Goal: Navigation & Orientation: Find specific page/section

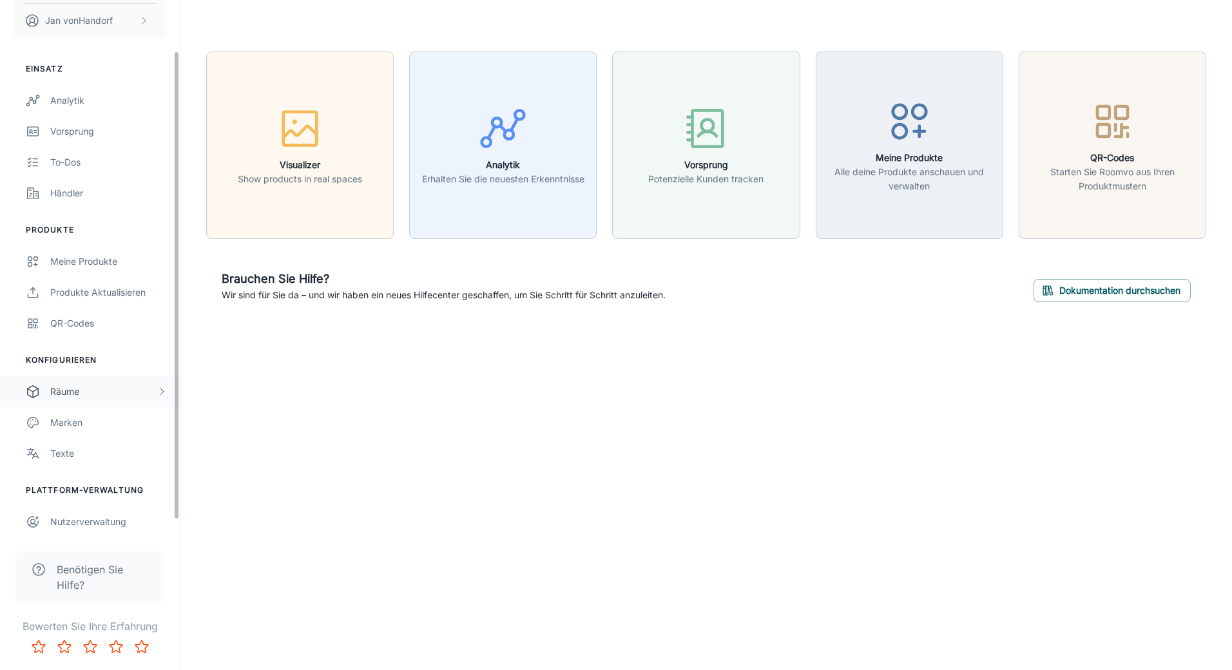
scroll to position [76, 0]
click at [78, 396] on div "Räume" at bounding box center [103, 390] width 106 height 14
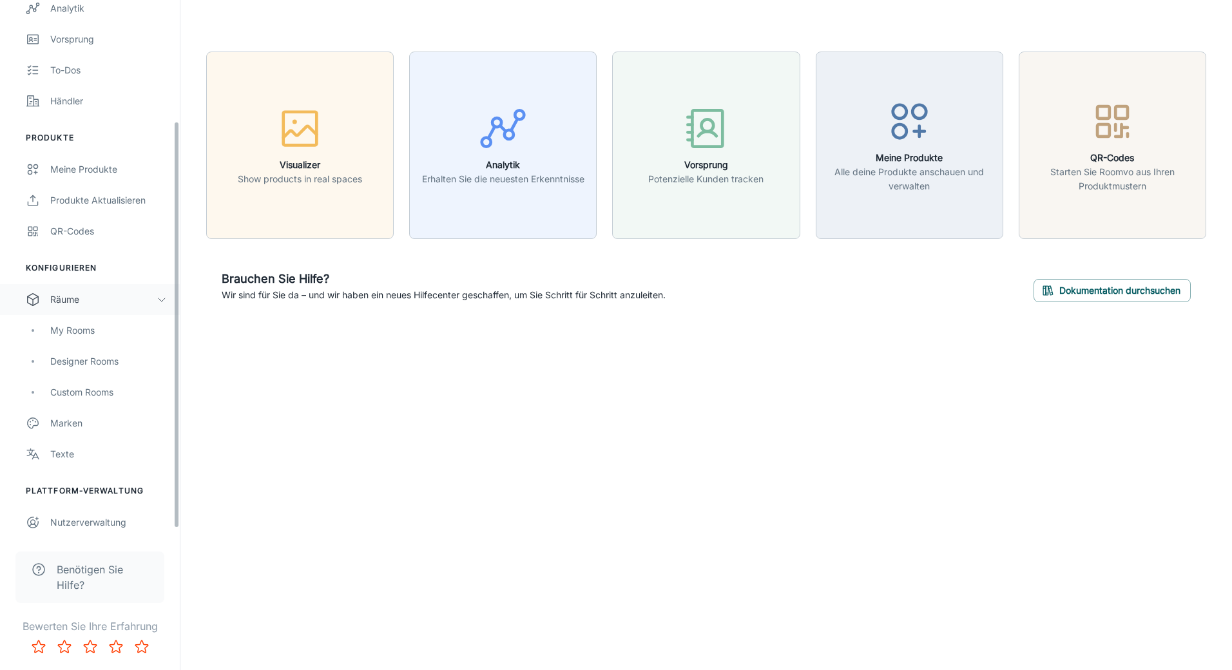
scroll to position [169, 0]
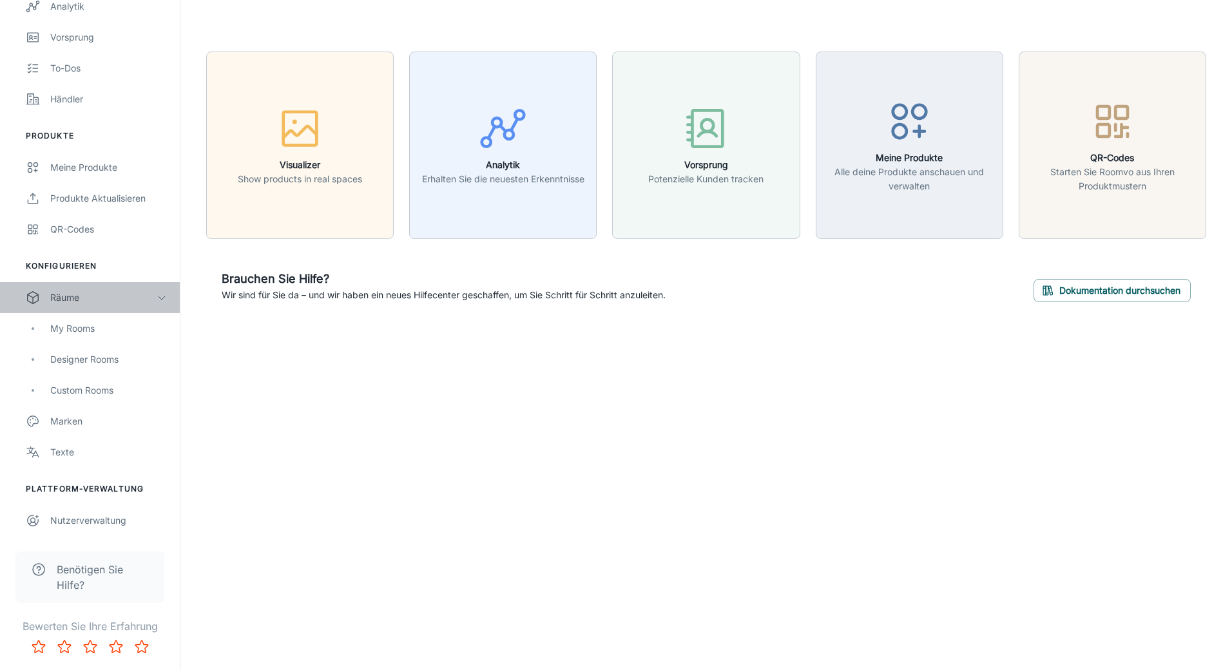
click at [75, 297] on div "Räume" at bounding box center [103, 298] width 106 height 14
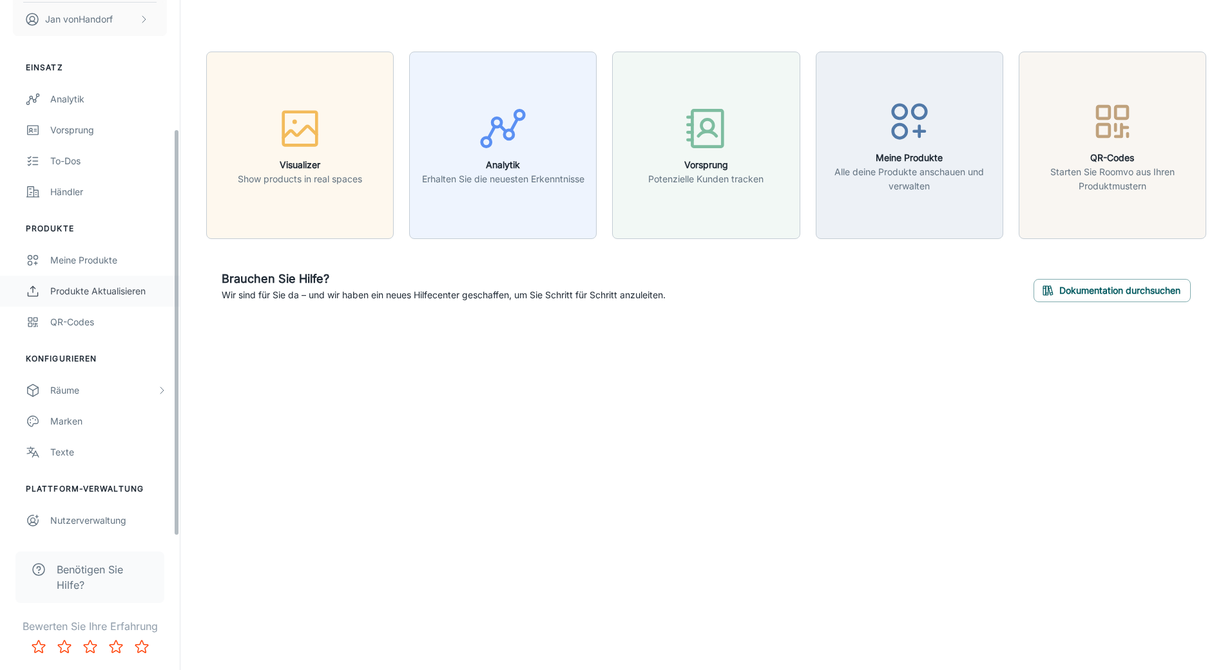
scroll to position [76, 0]
click at [79, 389] on div "Räume" at bounding box center [103, 390] width 106 height 14
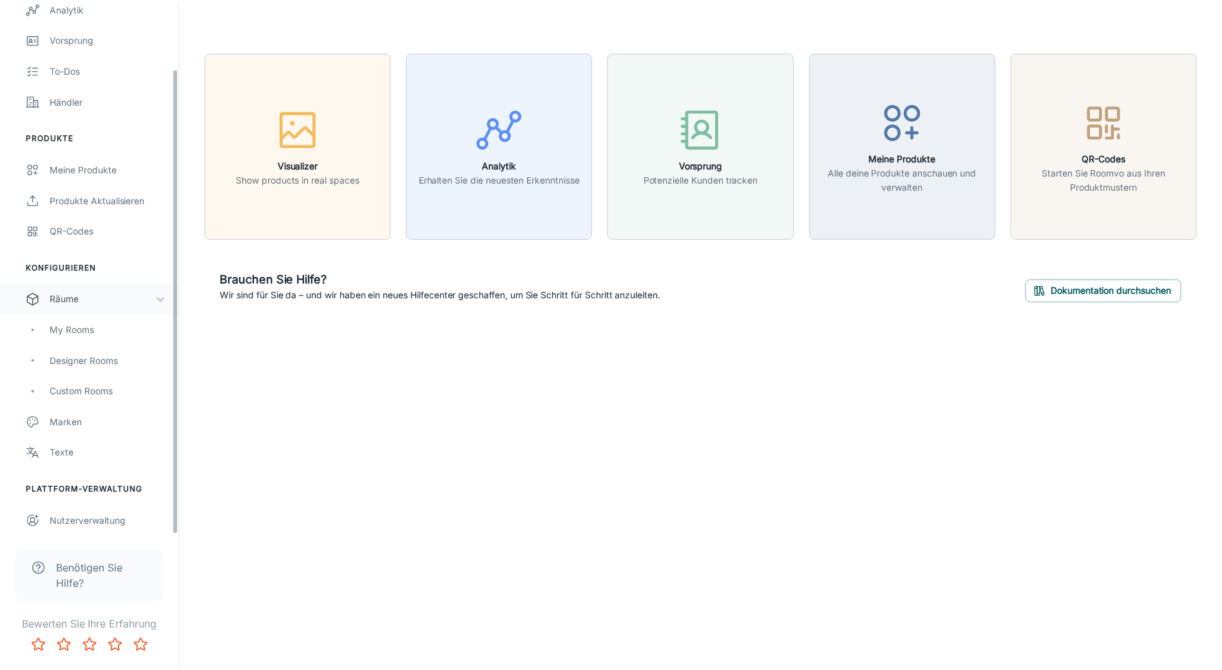
scroll to position [169, 0]
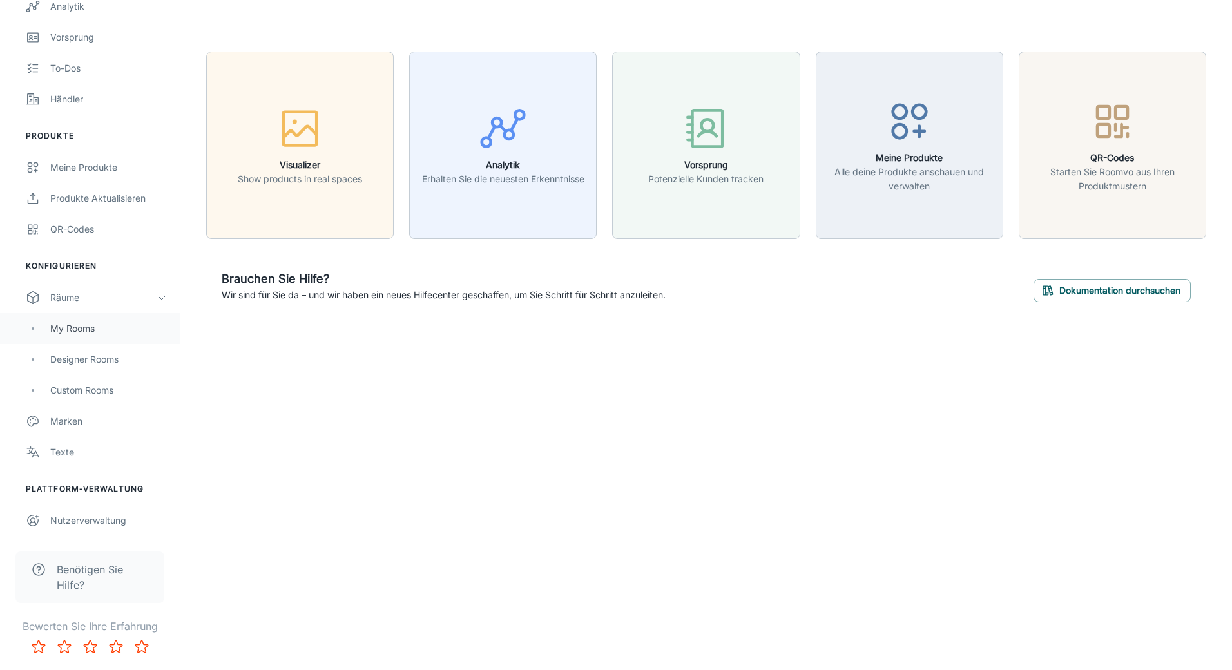
click at [80, 328] on div "My Rooms" at bounding box center [108, 328] width 117 height 14
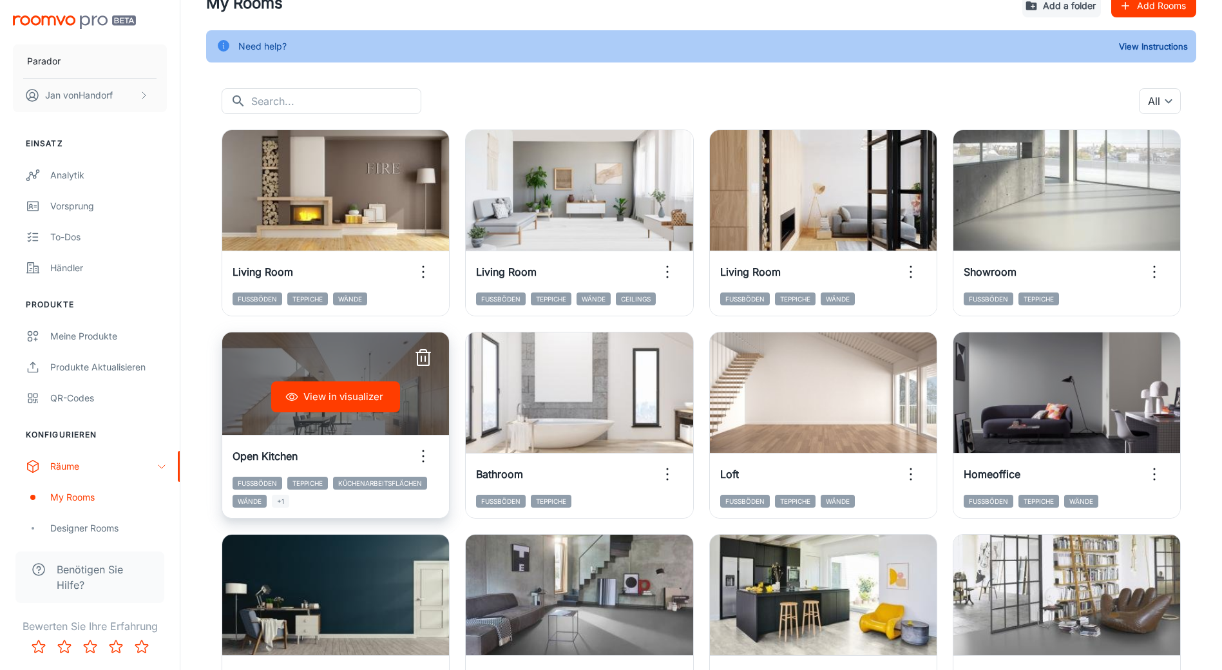
scroll to position [129, 0]
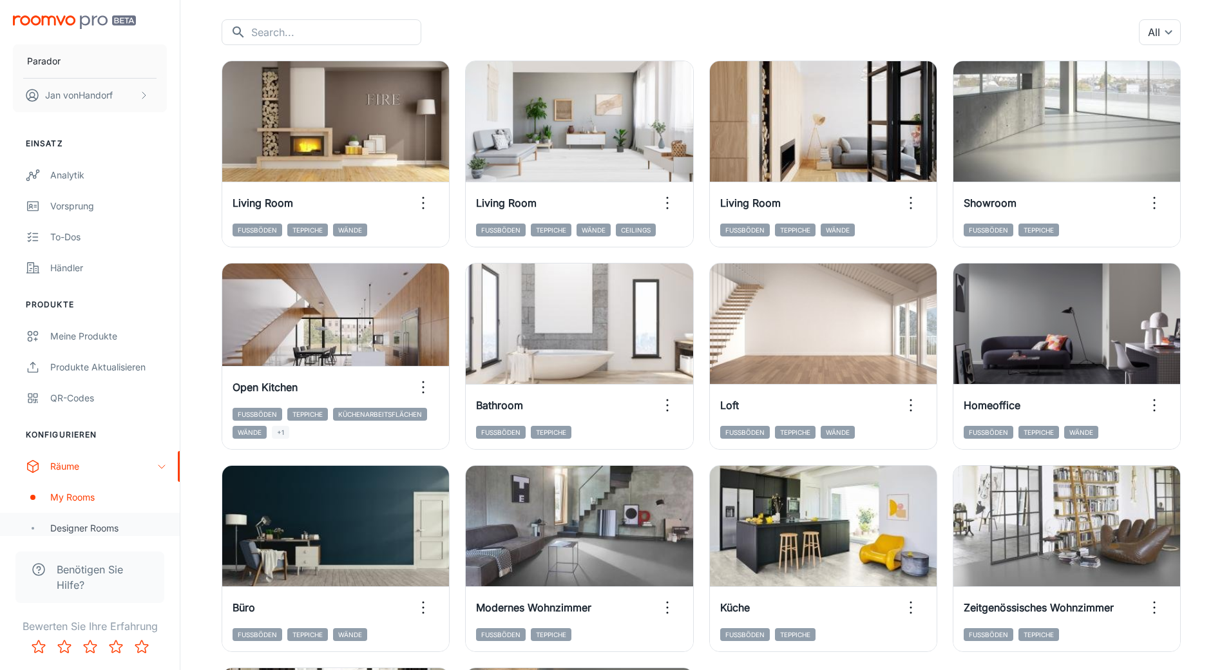
click at [93, 529] on div "Designer Rooms" at bounding box center [108, 528] width 117 height 14
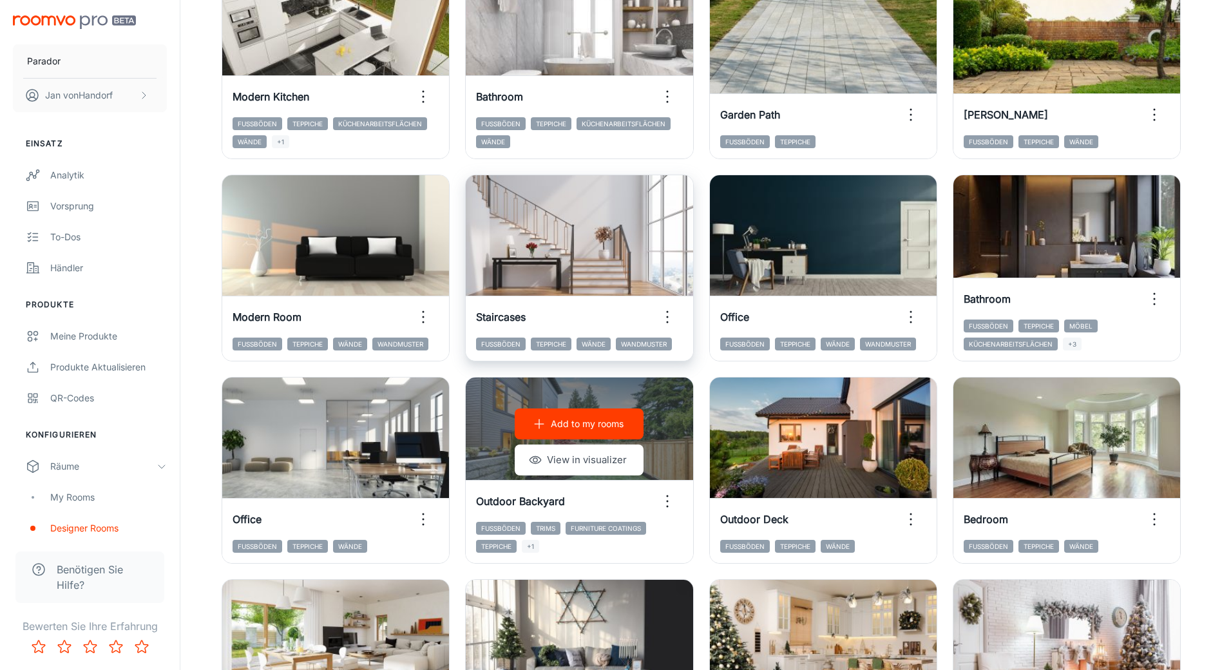
scroll to position [258, 0]
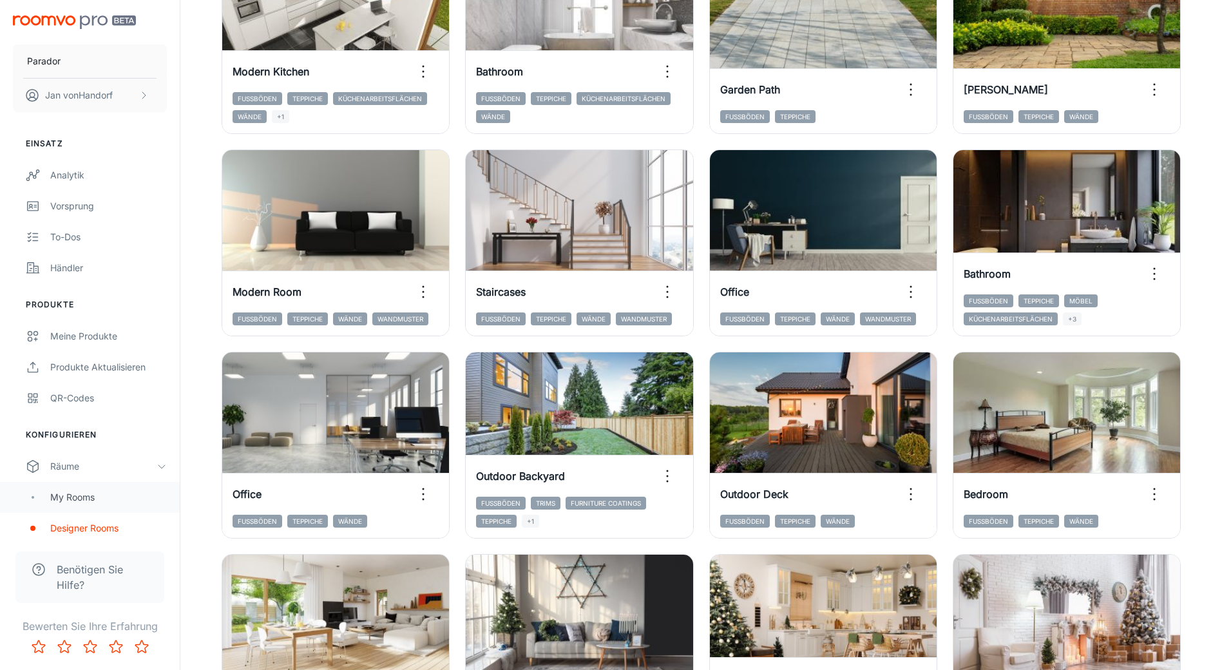
click at [78, 497] on div "My Rooms" at bounding box center [108, 497] width 117 height 14
